Goal: Task Accomplishment & Management: Manage account settings

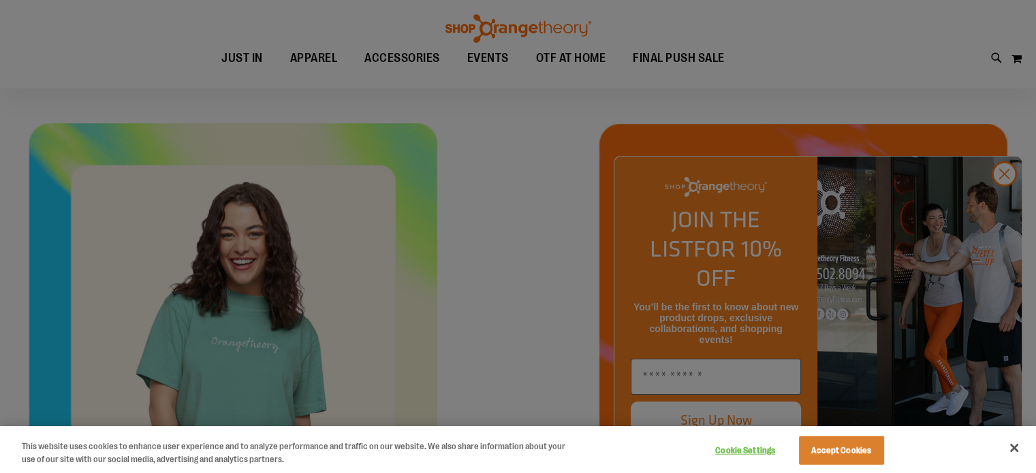
scroll to position [517, 0]
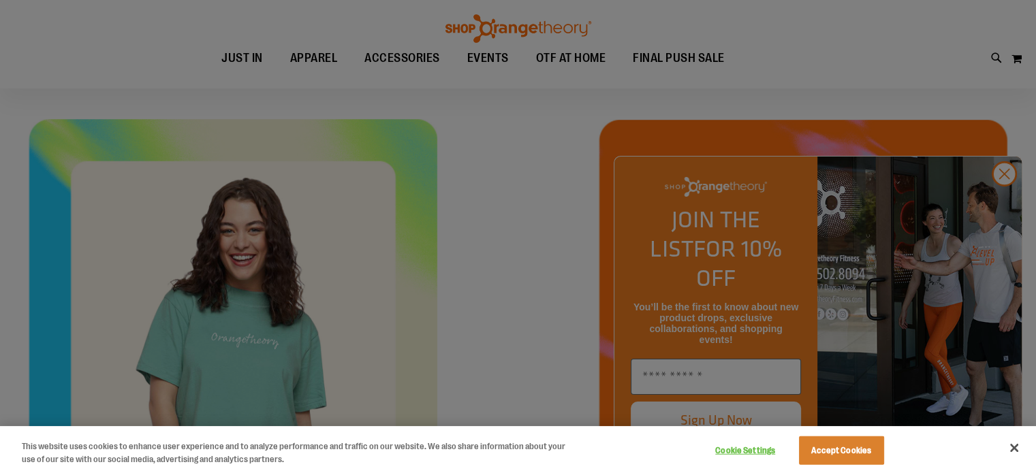
click at [1000, 195] on div at bounding box center [518, 236] width 1036 height 473
click at [825, 453] on button "Accept Cookies" at bounding box center [841, 450] width 85 height 29
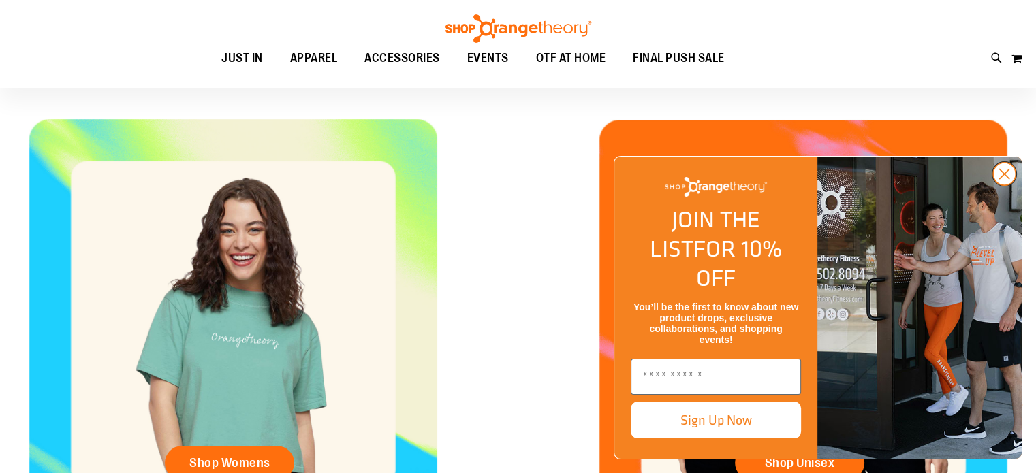
click at [1004, 185] on circle "Close dialog" at bounding box center [1004, 174] width 22 height 22
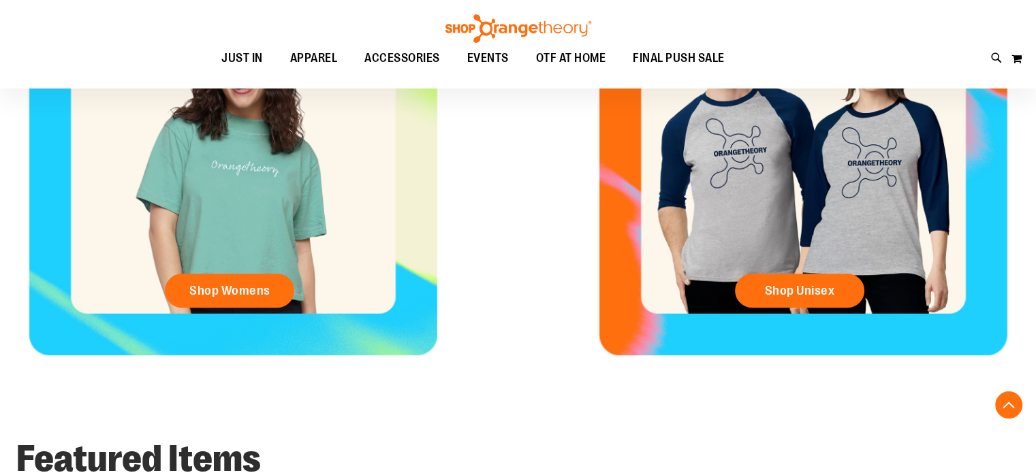
scroll to position [684, 0]
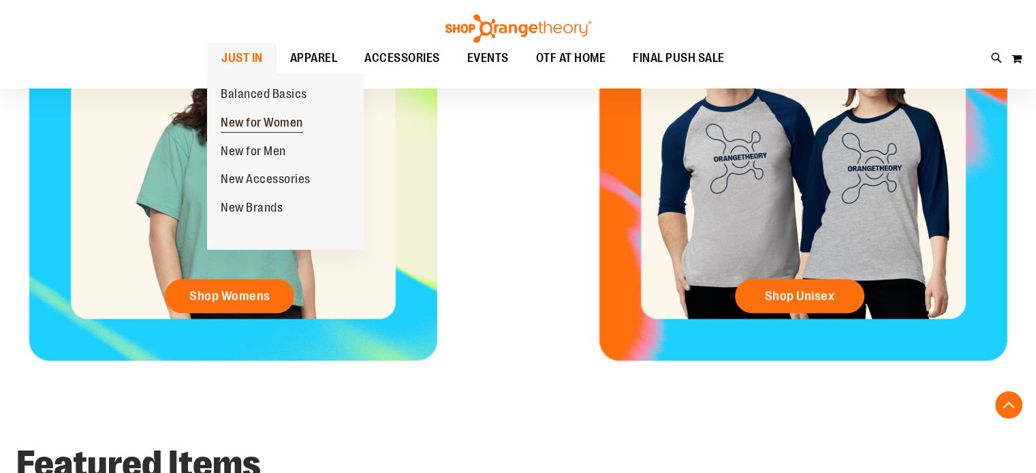
click at [254, 116] on span "New for Women" at bounding box center [262, 124] width 82 height 17
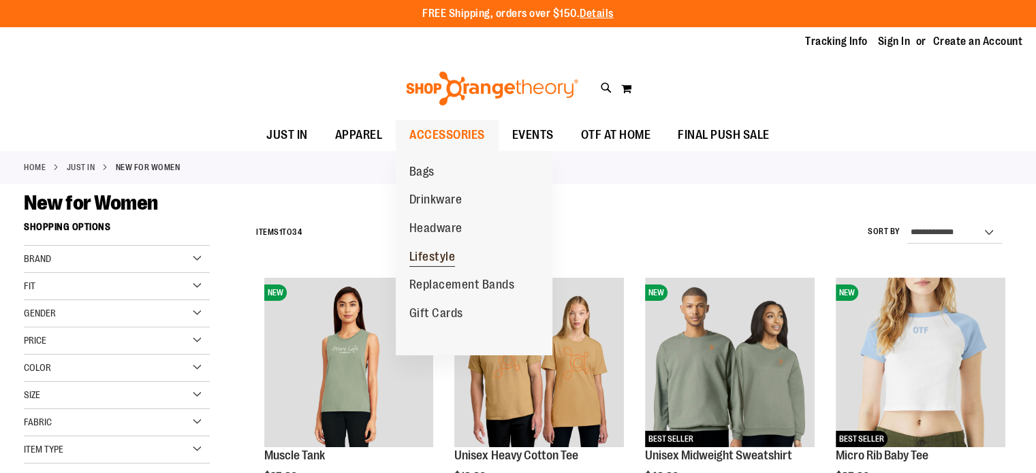
click at [430, 261] on span "Lifestyle" at bounding box center [432, 258] width 46 height 17
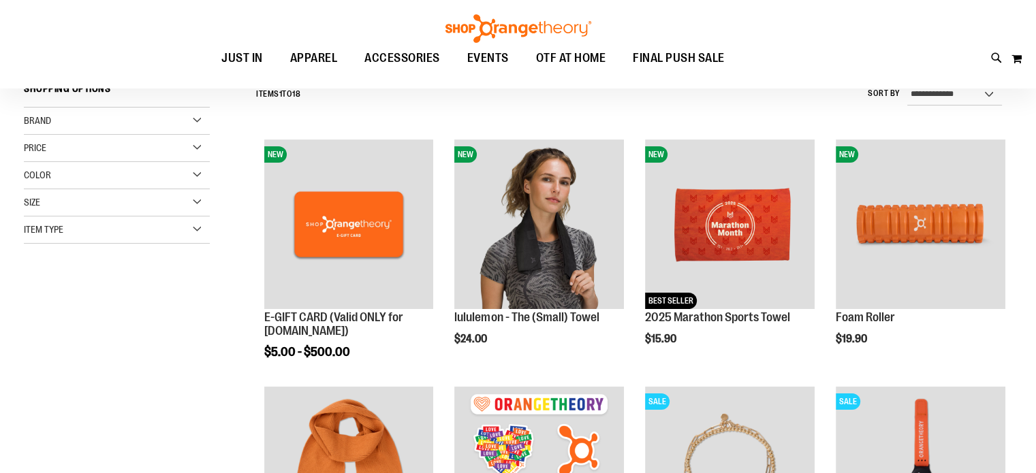
scroll to position [136, 0]
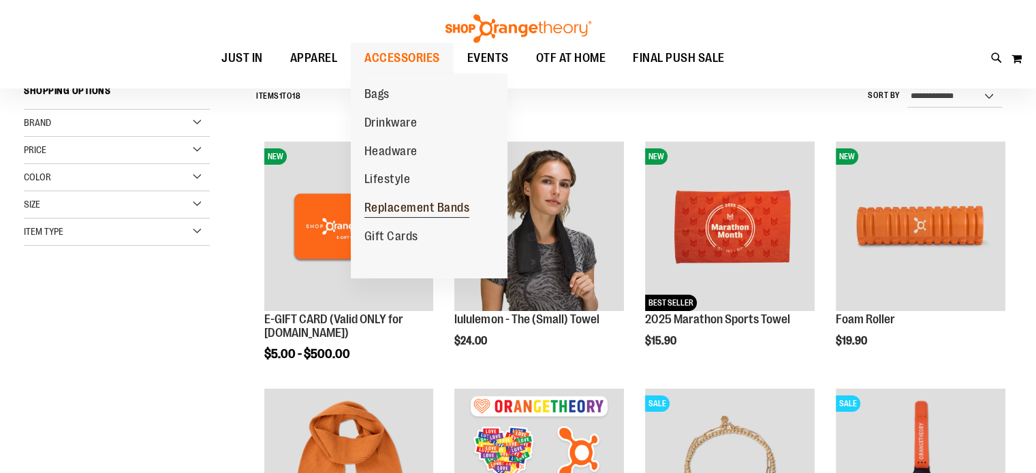
click at [400, 206] on span "Replacement Bands" at bounding box center [417, 209] width 106 height 17
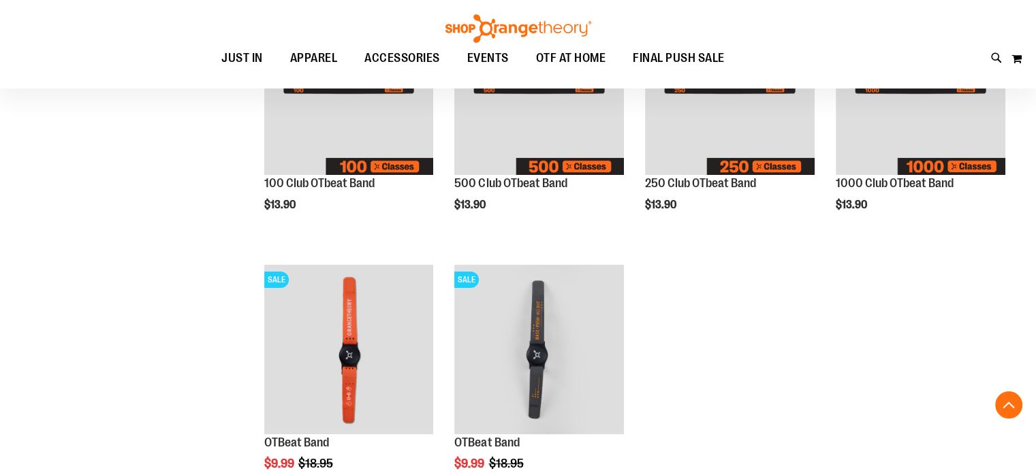
scroll to position [381, 0]
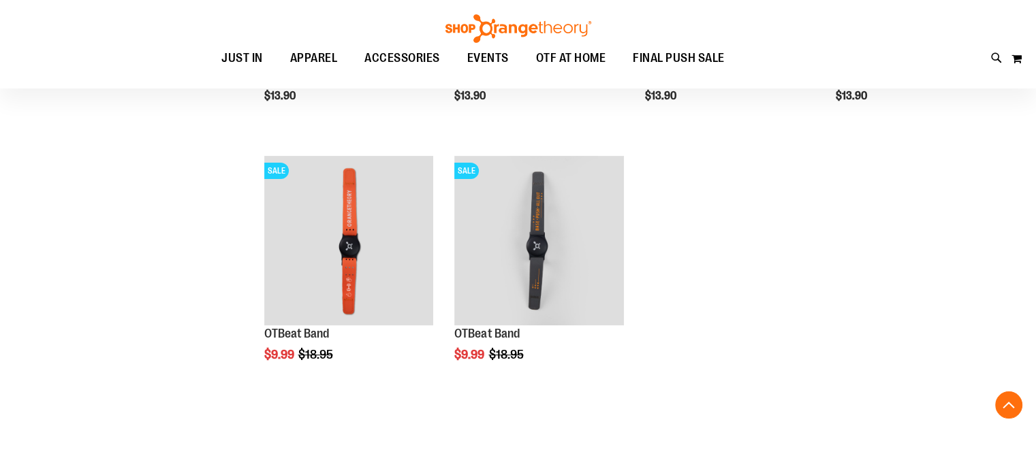
click at [443, 387] on ol "NEW 100 Club OTbeat Band $13.90 Quickview Pre-Order" at bounding box center [630, 149] width 763 height 518
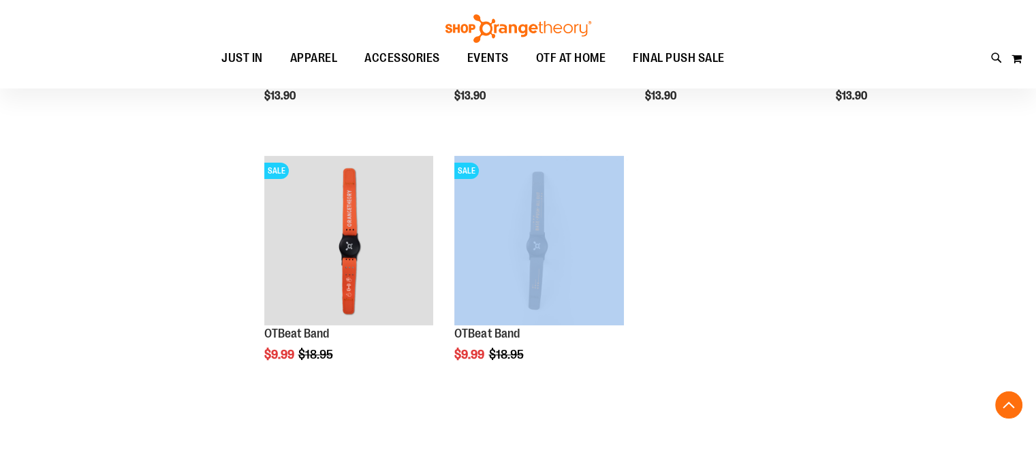
click at [443, 387] on ol "NEW 100 Club OTbeat Band $13.90 Quickview Pre-Order" at bounding box center [630, 149] width 763 height 518
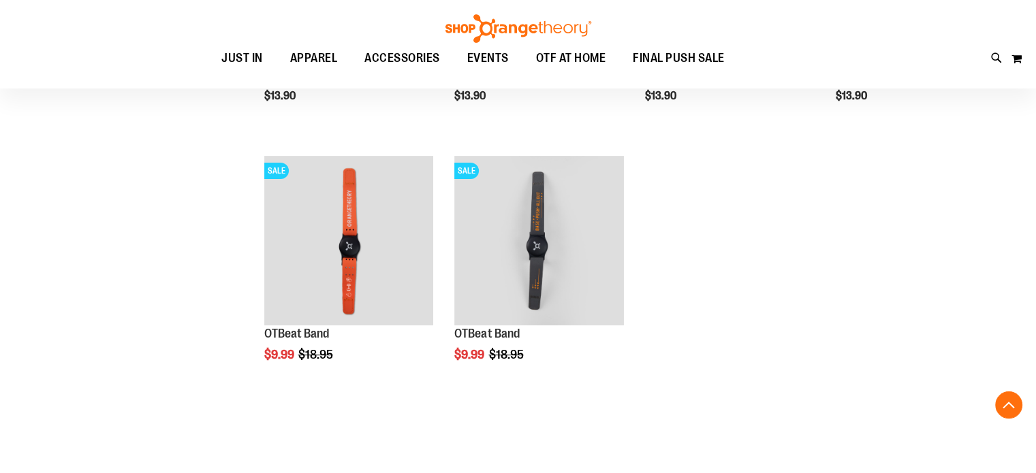
click at [685, 333] on ol "NEW 100 Club OTbeat Band $13.90 Quickview Pre-Order" at bounding box center [630, 149] width 763 height 518
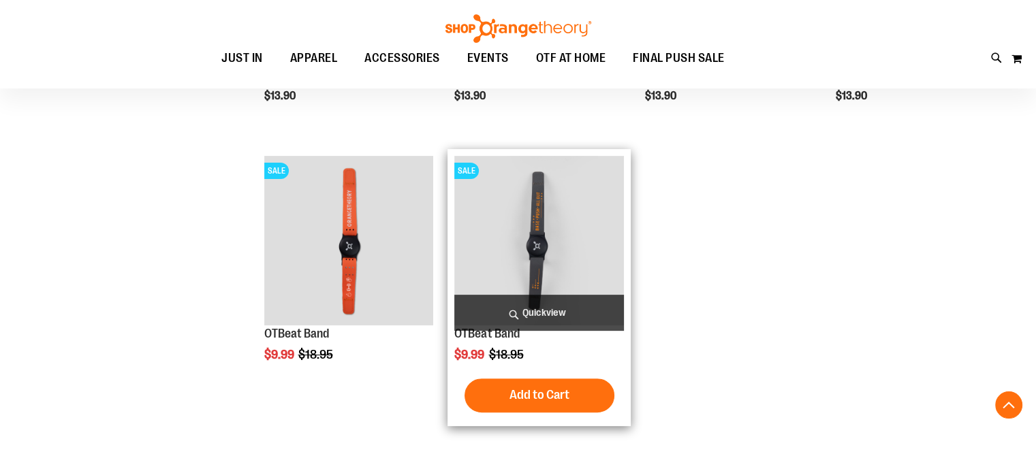
click at [588, 282] on img "product" at bounding box center [539, 241] width 170 height 170
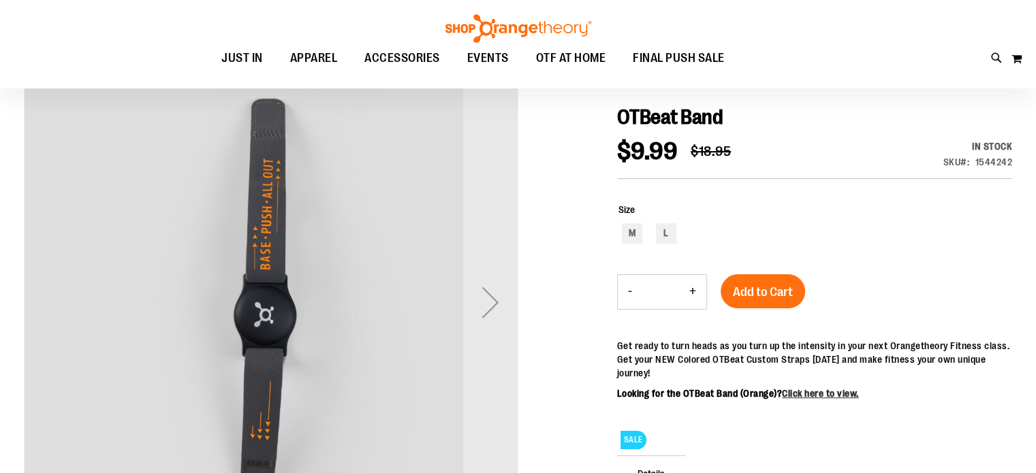
scroll to position [136, 0]
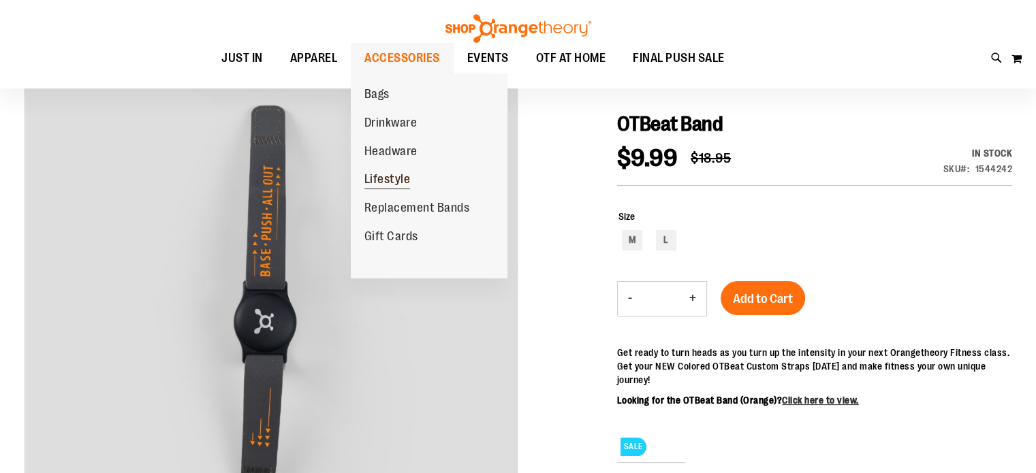
click at [394, 178] on span "Lifestyle" at bounding box center [387, 180] width 46 height 17
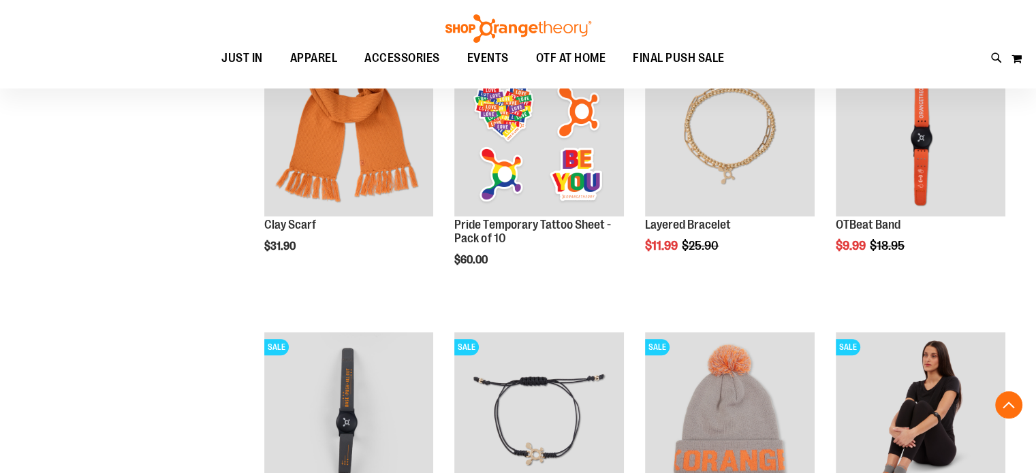
scroll to position [517, 0]
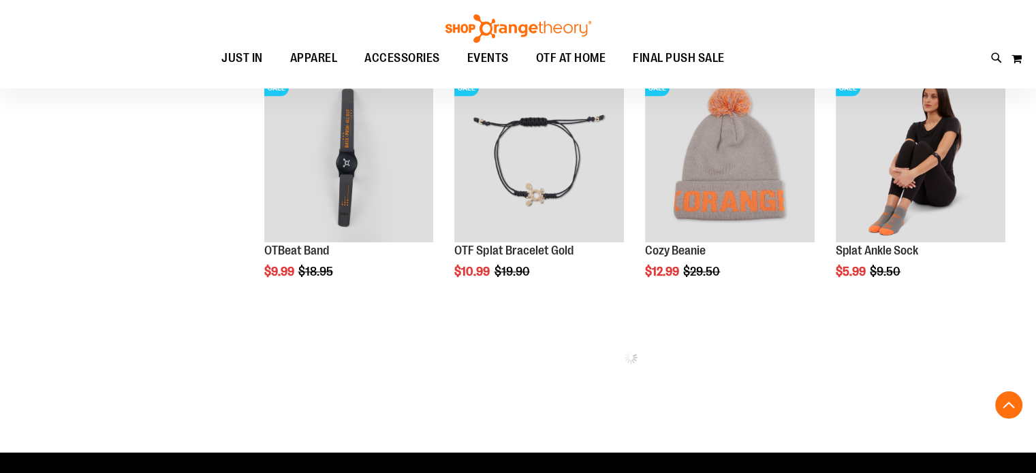
scroll to position [816, 0]
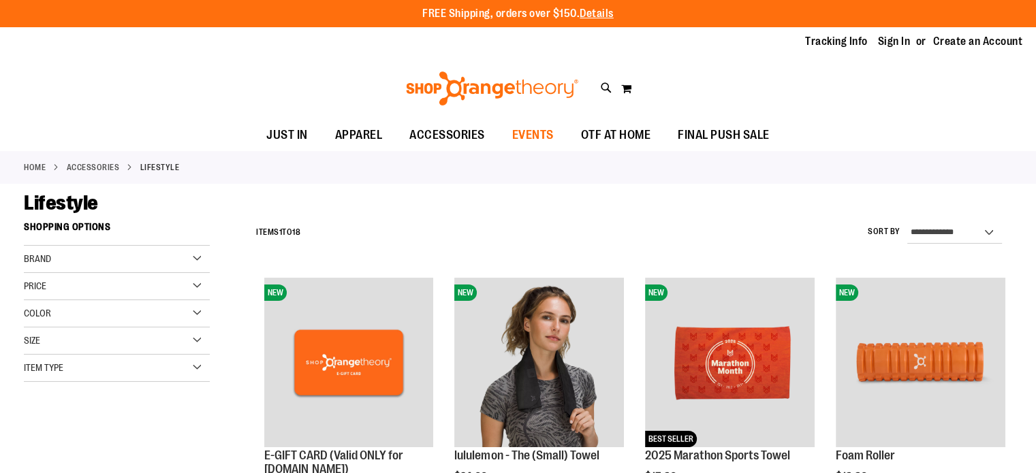
click at [534, 131] on span "EVENTS" at bounding box center [533, 135] width 42 height 31
click at [894, 45] on link "Sign In" at bounding box center [894, 41] width 33 height 15
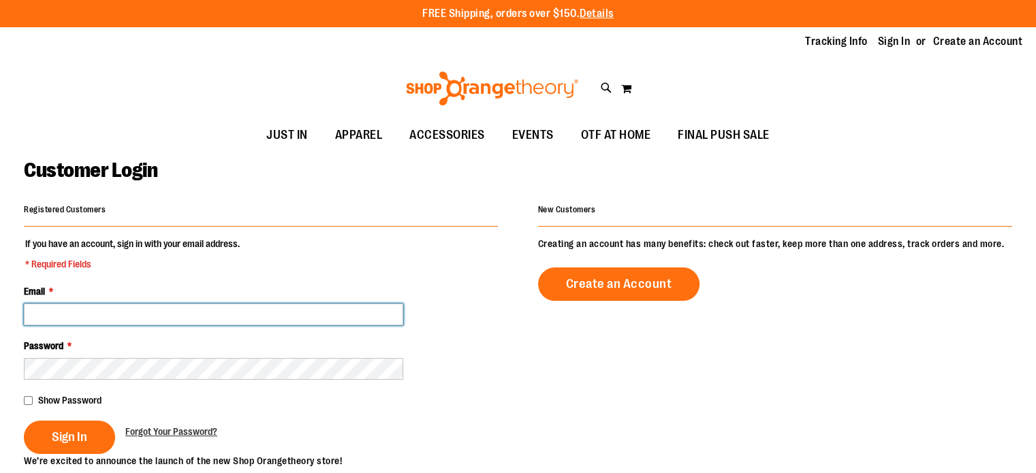
click at [179, 311] on input "Email *" at bounding box center [213, 315] width 379 height 22
type input "**********"
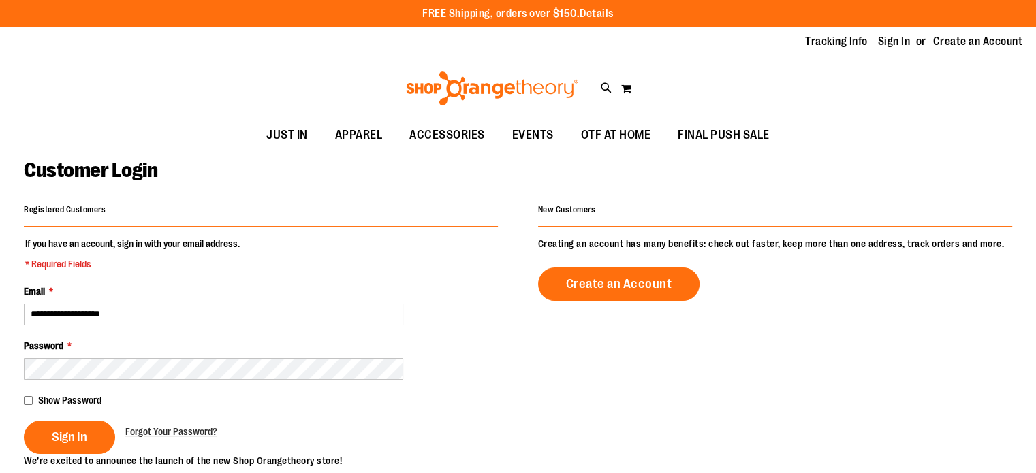
click at [31, 405] on div "Show Password" at bounding box center [261, 401] width 474 height 14
click at [68, 430] on span "Sign In" at bounding box center [69, 437] width 35 height 15
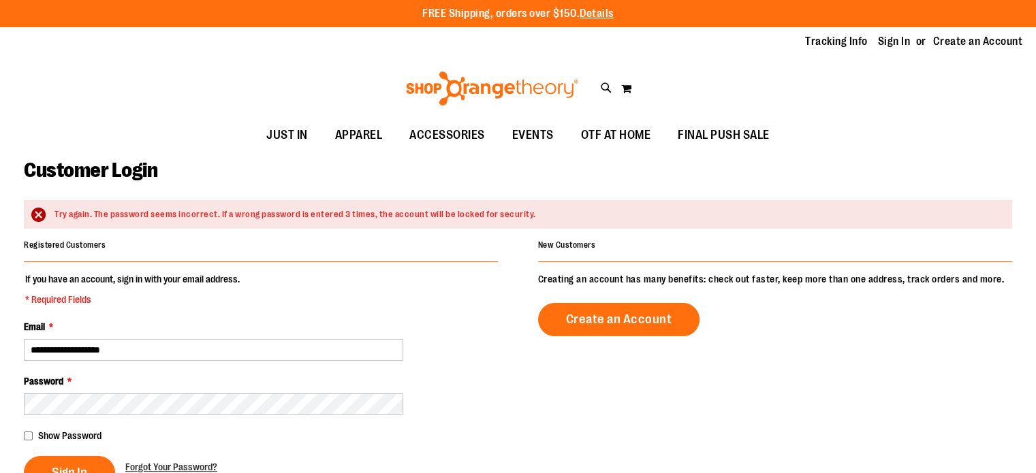
click at [45, 376] on span "Password" at bounding box center [43, 381] width 39 height 11
click at [56, 468] on span "Sign In" at bounding box center [69, 472] width 35 height 15
click at [61, 463] on button "Sign In" at bounding box center [69, 472] width 91 height 33
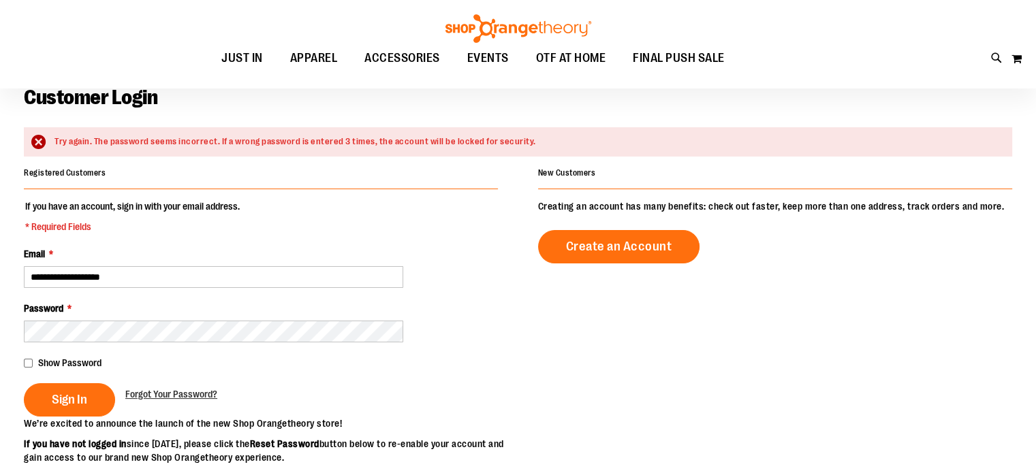
scroll to position [109, 0]
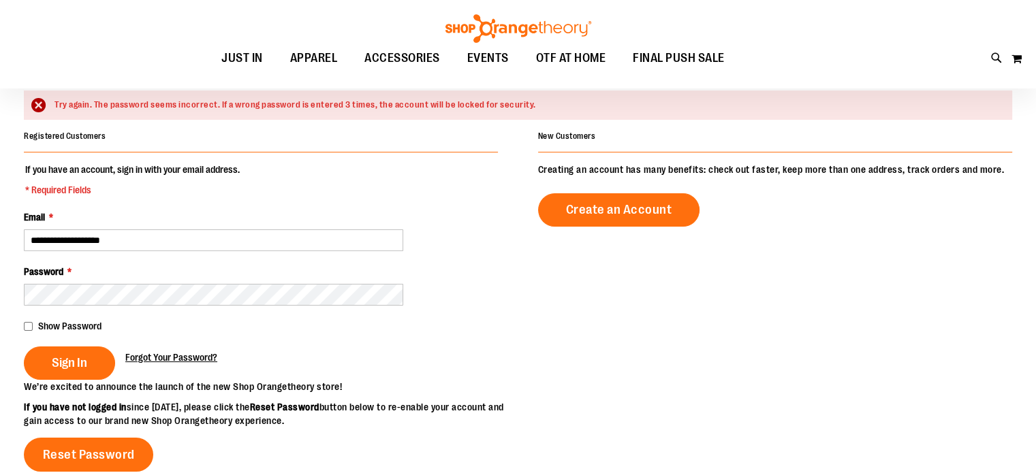
click at [177, 360] on span "Forgot Your Password?" at bounding box center [171, 357] width 92 height 11
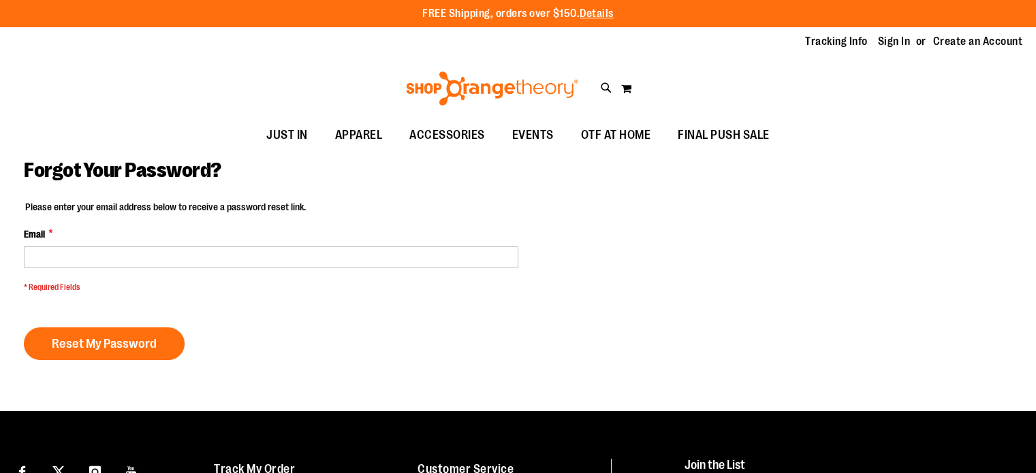
type input "**********"
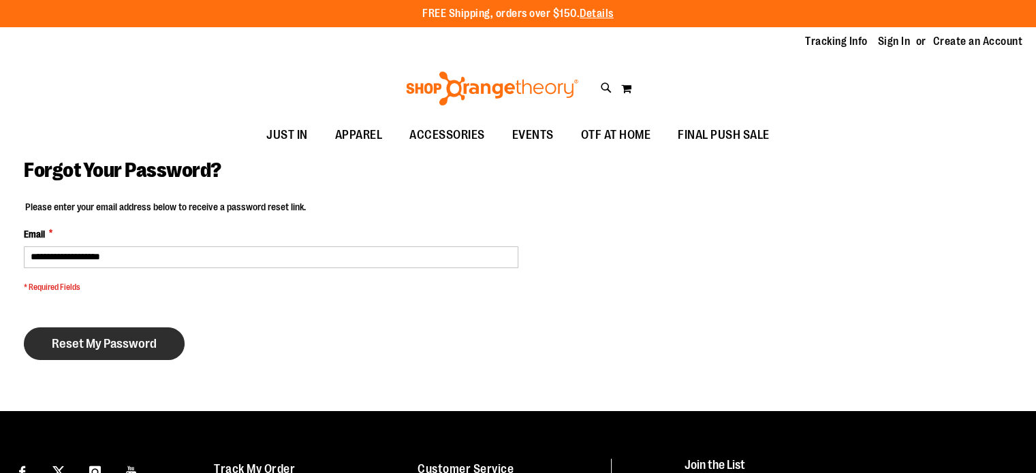
click at [109, 340] on span "Reset My Password" at bounding box center [104, 343] width 105 height 15
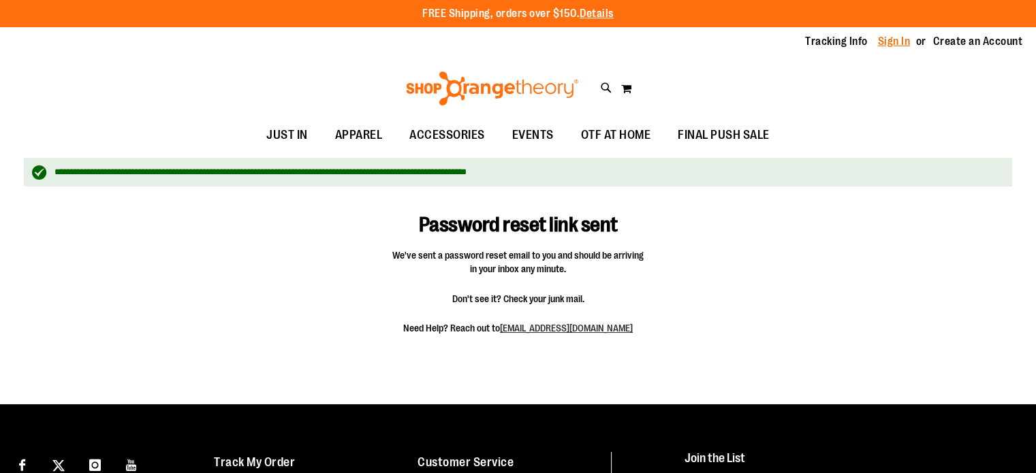
click at [893, 38] on link "Sign In" at bounding box center [894, 41] width 33 height 15
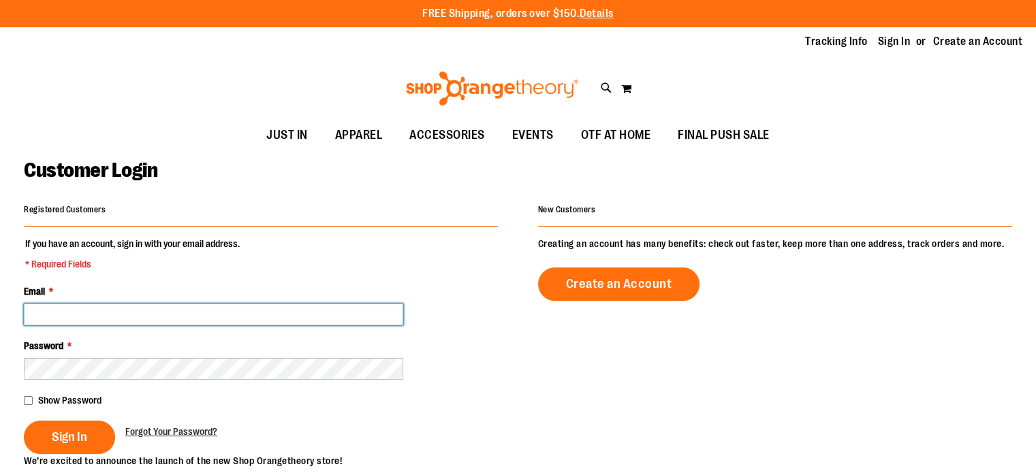
drag, startPoint x: 0, startPoint y: 0, endPoint x: 275, endPoint y: 314, distance: 417.4
click at [275, 314] on input "Email *" at bounding box center [213, 315] width 379 height 22
type input "**********"
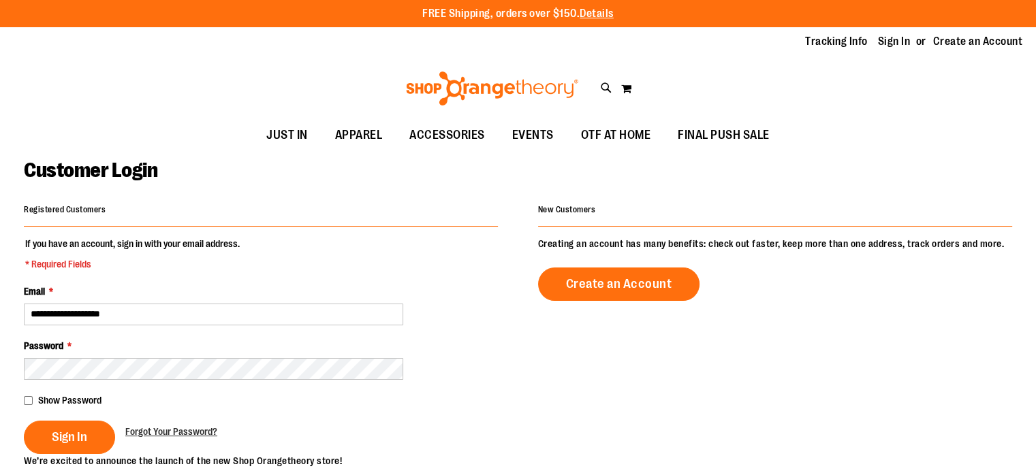
click at [22, 402] on main "**********" at bounding box center [518, 441] width 1036 height 581
click at [59, 430] on span "Sign In" at bounding box center [69, 437] width 35 height 15
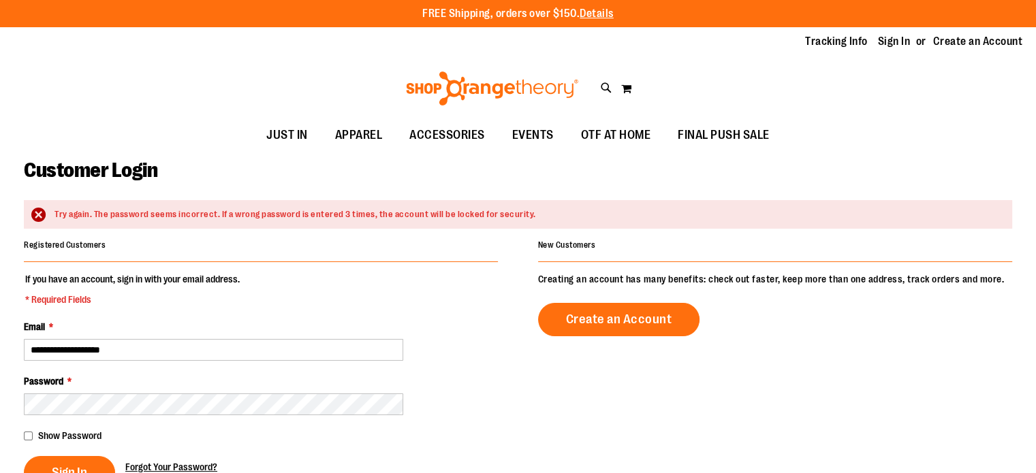
click at [188, 468] on span "Forgot Your Password?" at bounding box center [171, 467] width 92 height 11
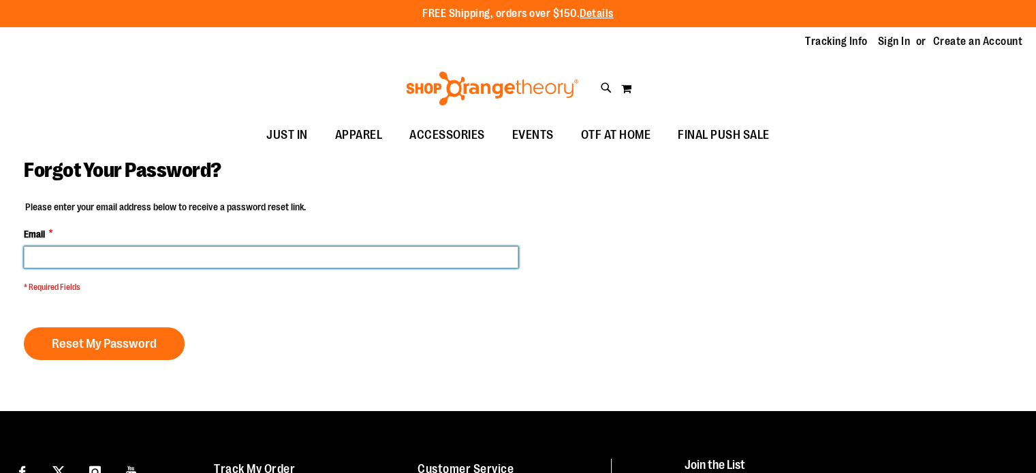
click at [197, 260] on input "Email *" at bounding box center [271, 258] width 494 height 22
type input "**********"
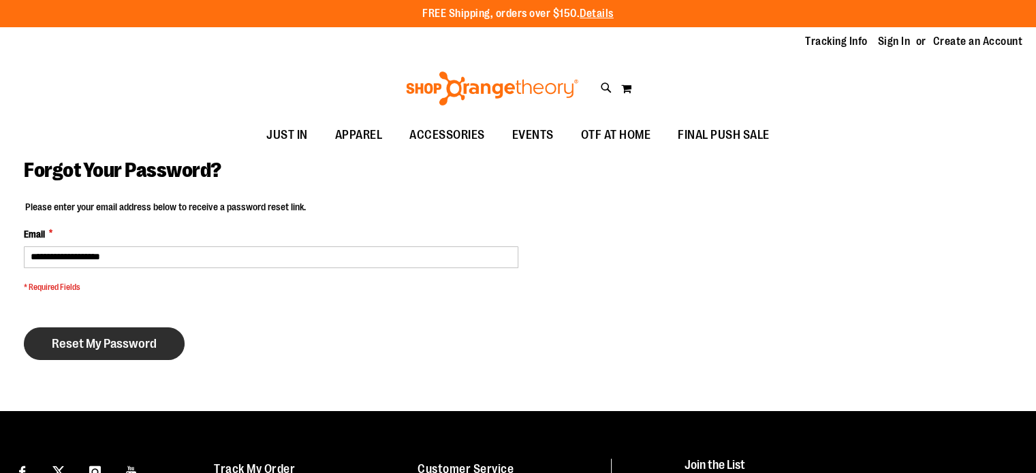
click at [133, 345] on span "Reset My Password" at bounding box center [104, 343] width 105 height 15
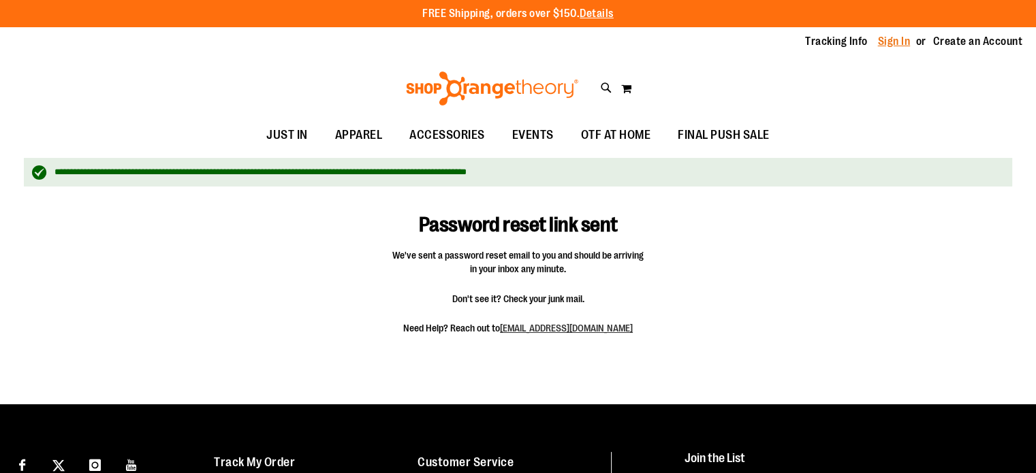
click at [893, 46] on link "Sign In" at bounding box center [894, 41] width 33 height 15
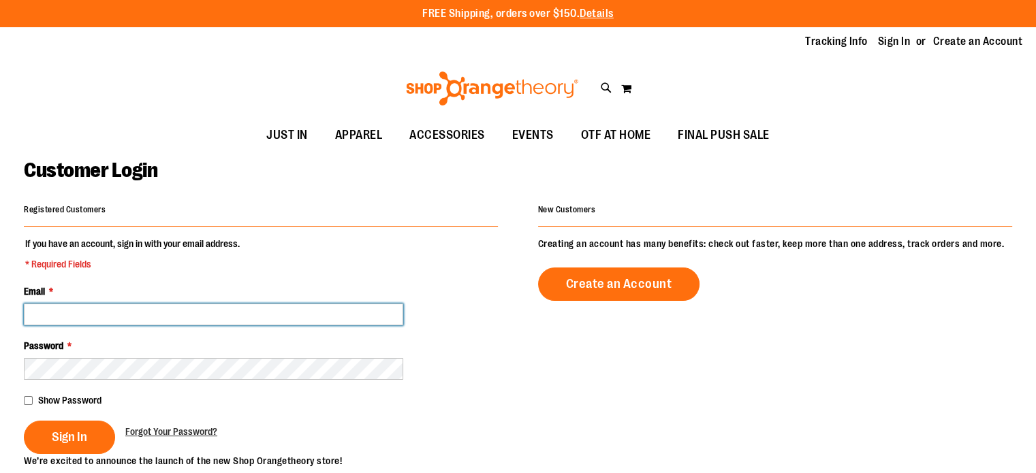
click at [367, 313] on input "Email *" at bounding box center [213, 315] width 379 height 22
type input "**********"
